Goal: Complete application form

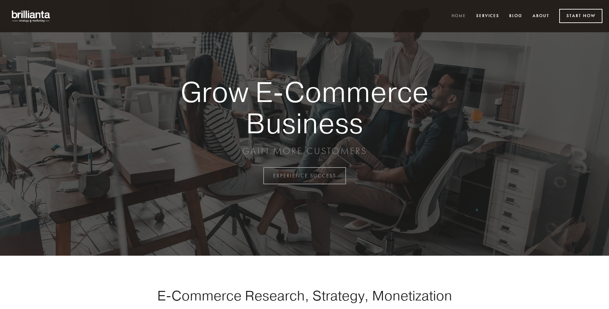
scroll to position [1727, 0]
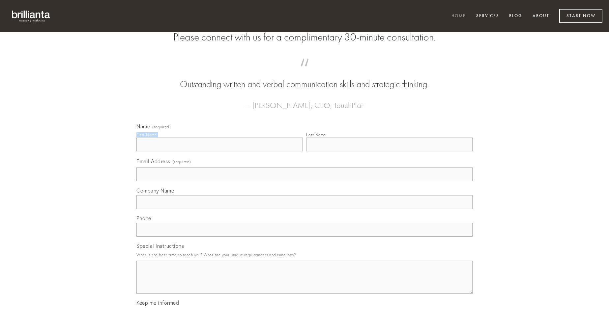
type input "[PERSON_NAME]"
click at [389, 152] on input "Last Name" at bounding box center [389, 145] width 166 height 14
type input "[PERSON_NAME]"
click at [304, 181] on input "Email Address (required)" at bounding box center [304, 175] width 336 height 14
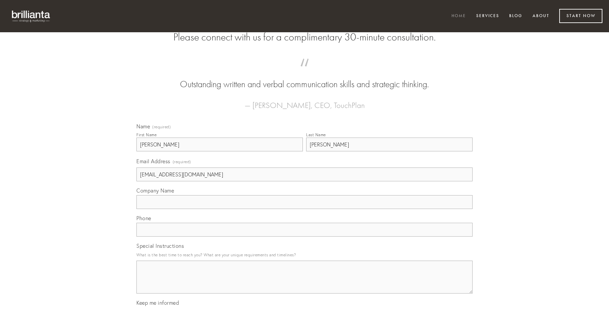
type input "[EMAIL_ADDRESS][DOMAIN_NAME]"
click at [304, 209] on input "Company Name" at bounding box center [304, 202] width 336 height 14
type input "conitor"
click at [304, 237] on input "text" at bounding box center [304, 230] width 336 height 14
click at [304, 283] on textarea "Special Instructions" at bounding box center [304, 277] width 336 height 33
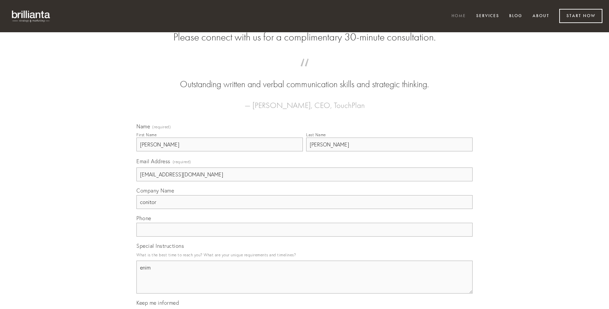
type textarea "enim"
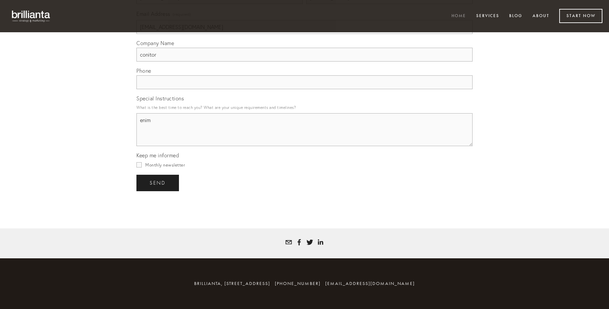
click at [158, 183] on span "send" at bounding box center [158, 183] width 16 height 6
